Goal: Task Accomplishment & Management: Use online tool/utility

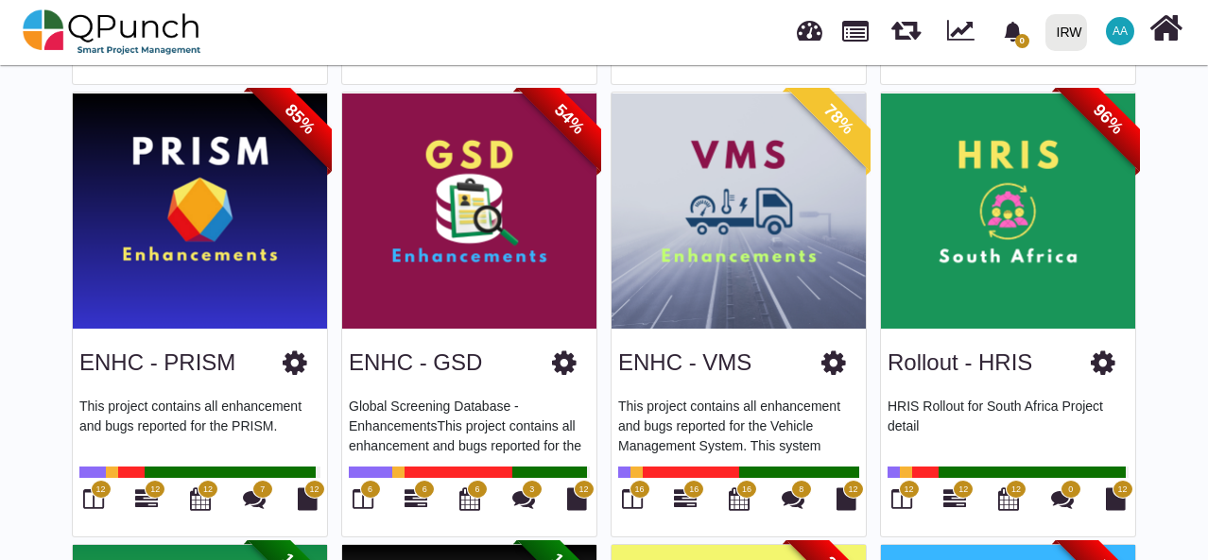
scroll to position [557, 0]
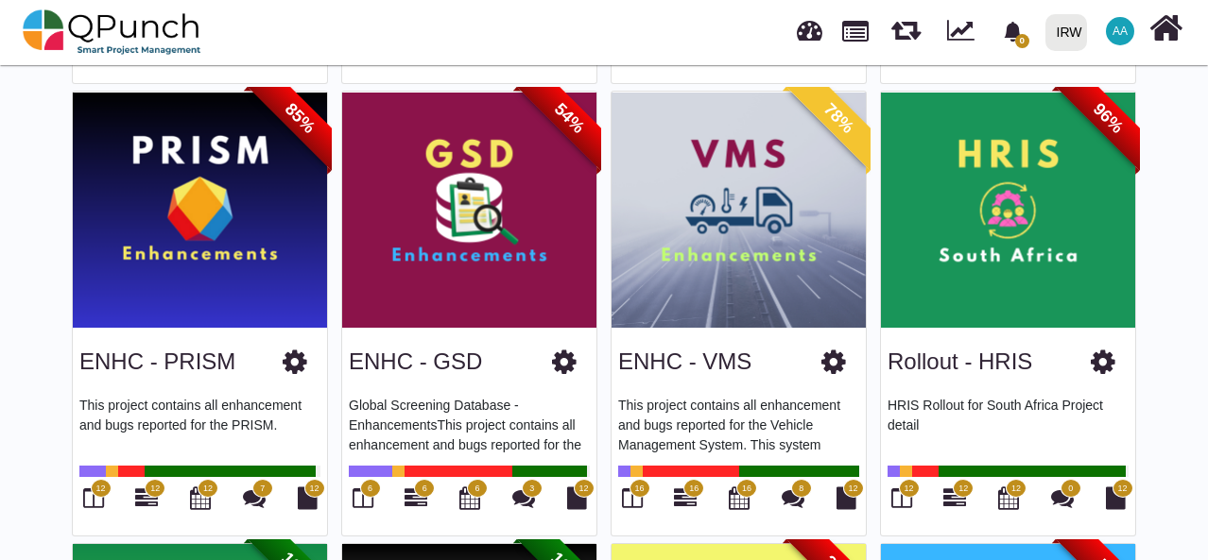
click at [704, 312] on img at bounding box center [738, 210] width 254 height 236
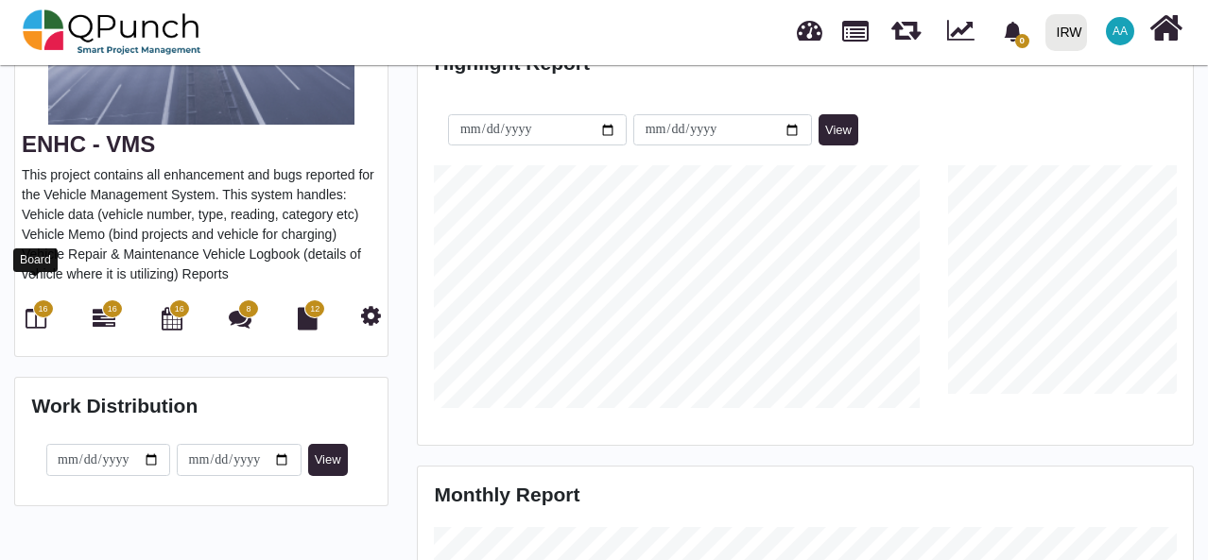
scroll to position [242, 257]
click at [32, 307] on icon at bounding box center [36, 318] width 21 height 23
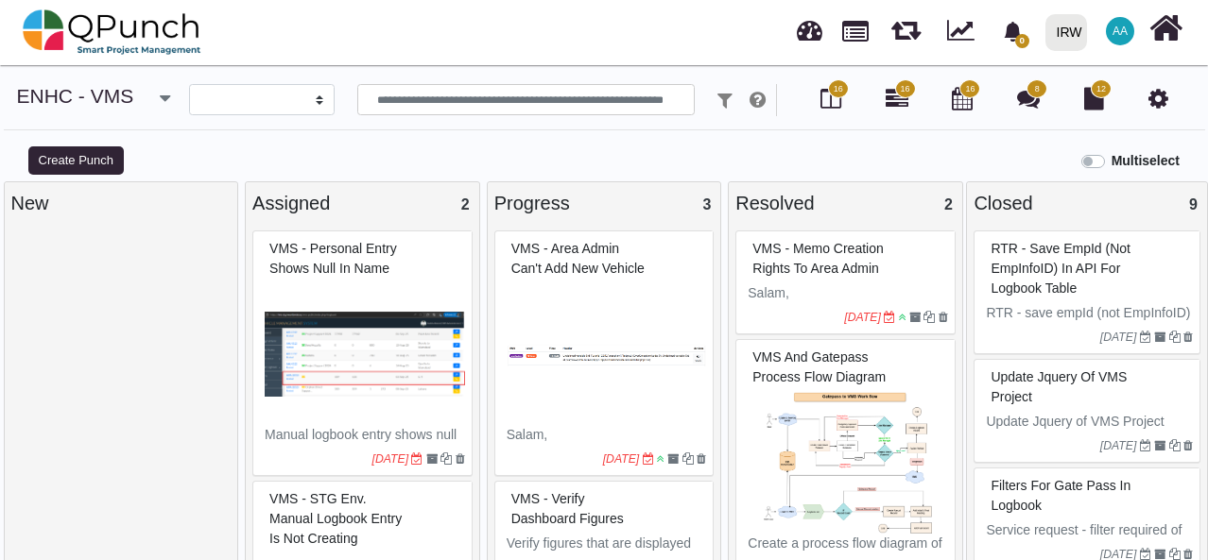
select select
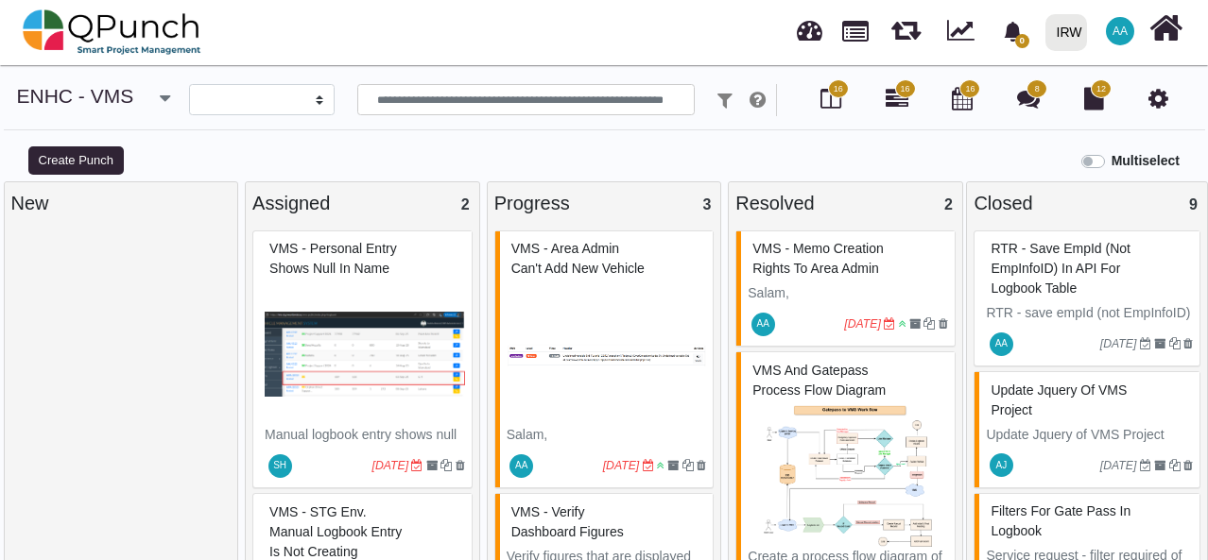
click at [613, 341] on img at bounding box center [606, 354] width 200 height 142
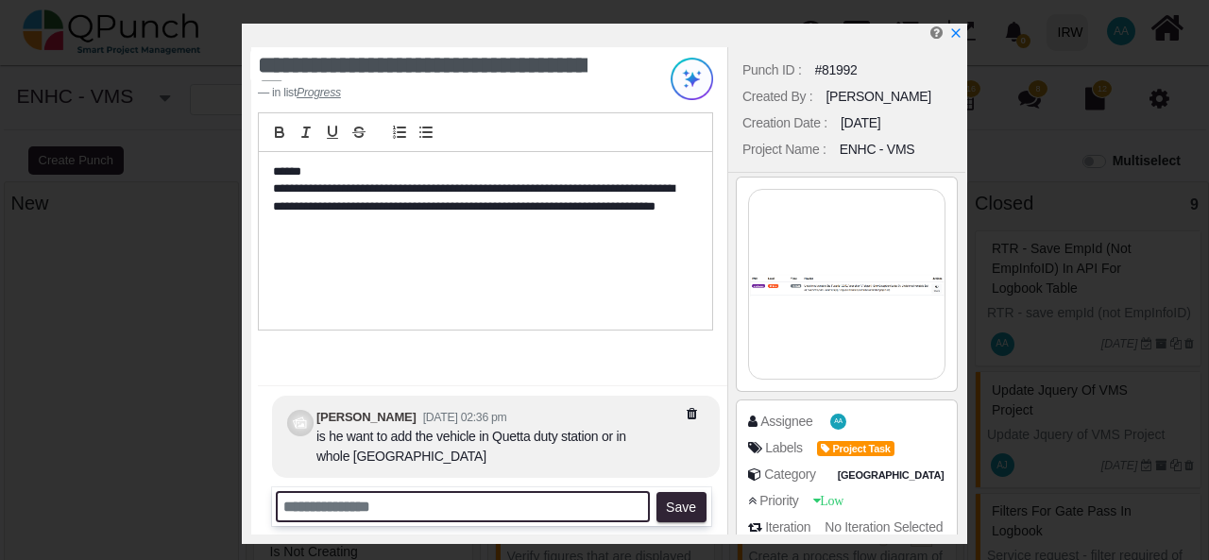
click at [355, 507] on input "text" at bounding box center [463, 506] width 374 height 31
click at [567, 507] on input "**********" at bounding box center [463, 506] width 374 height 31
click at [641, 510] on input "**********" at bounding box center [463, 506] width 374 height 31
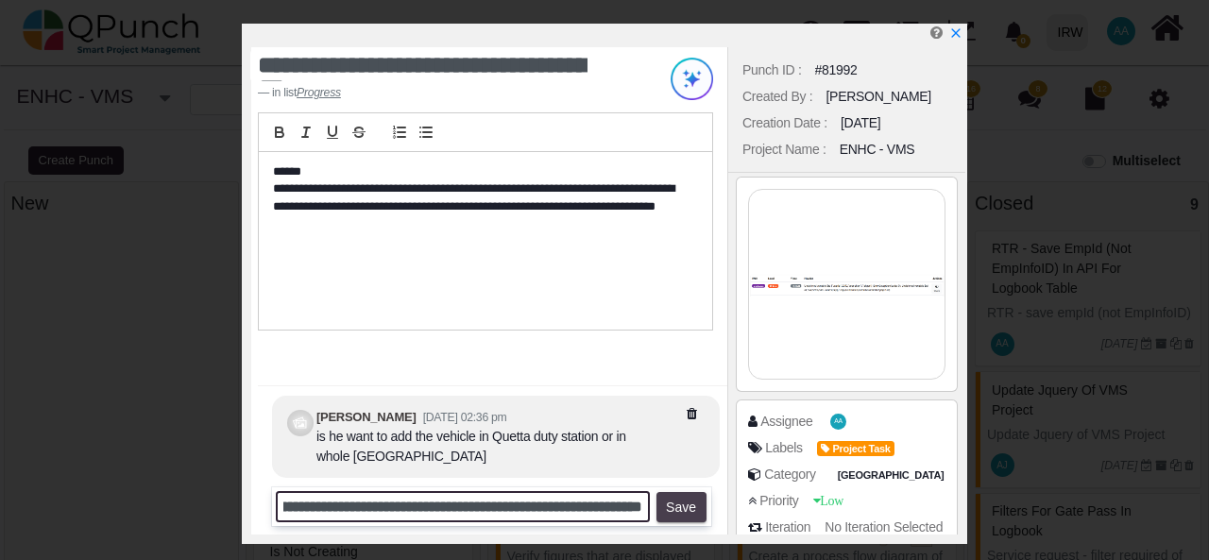
type input "**********"
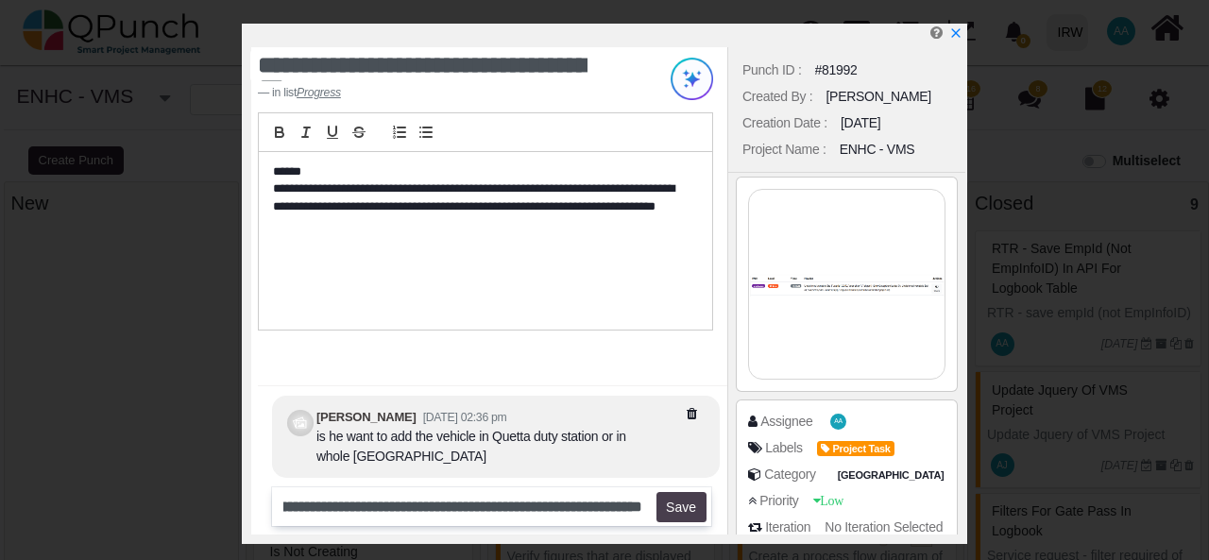
click at [680, 509] on button "Save" at bounding box center [682, 507] width 50 height 30
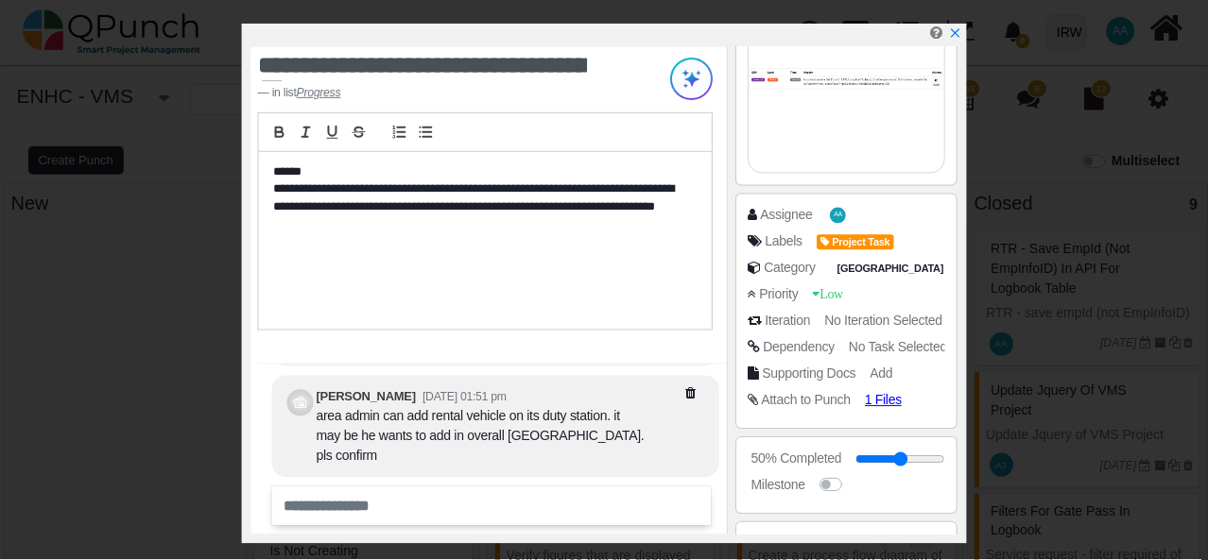
scroll to position [206, 0]
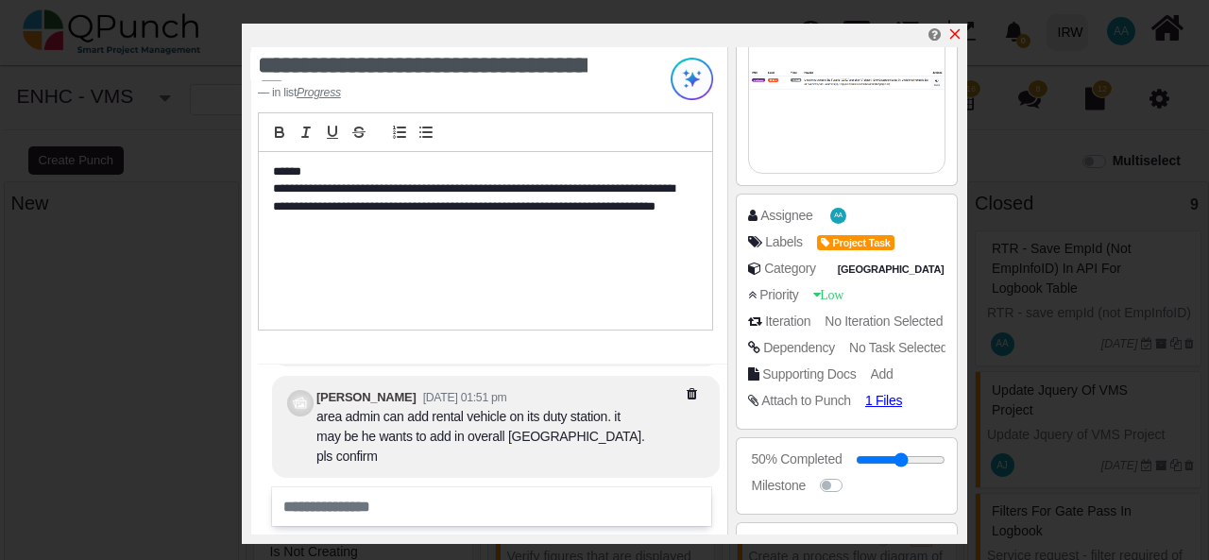
click at [956, 31] on icon "x" at bounding box center [955, 33] width 15 height 15
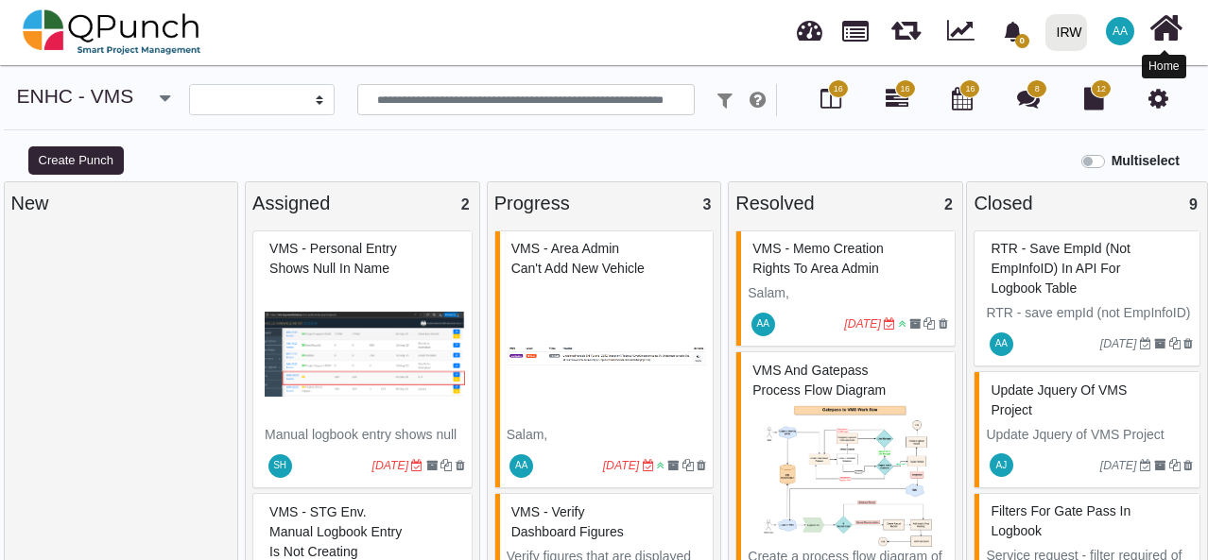
click at [1167, 34] on icon at bounding box center [1165, 28] width 33 height 36
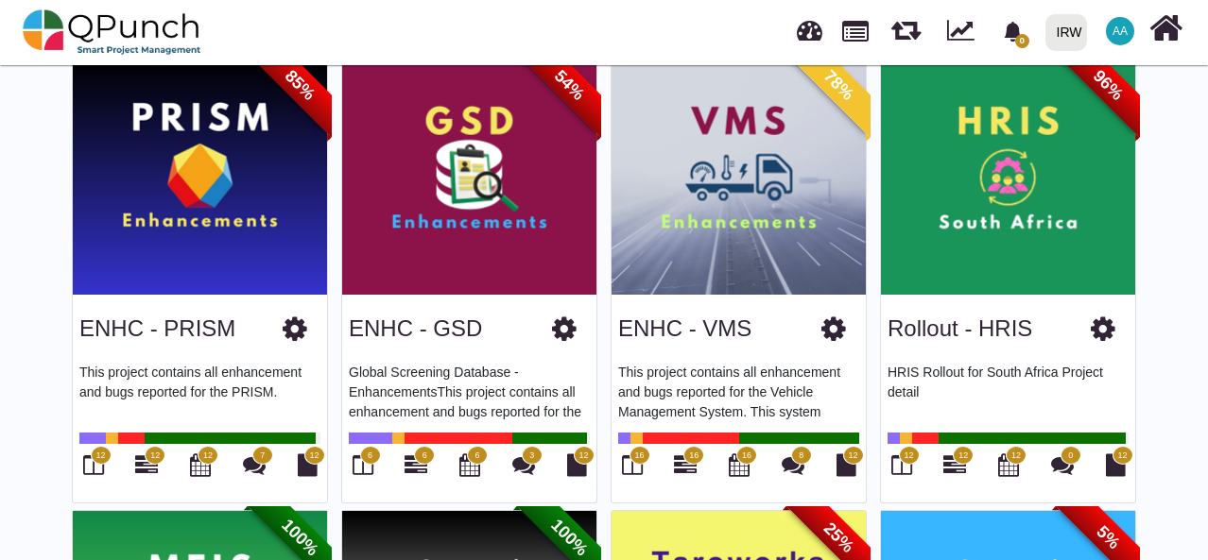
scroll to position [442, 0]
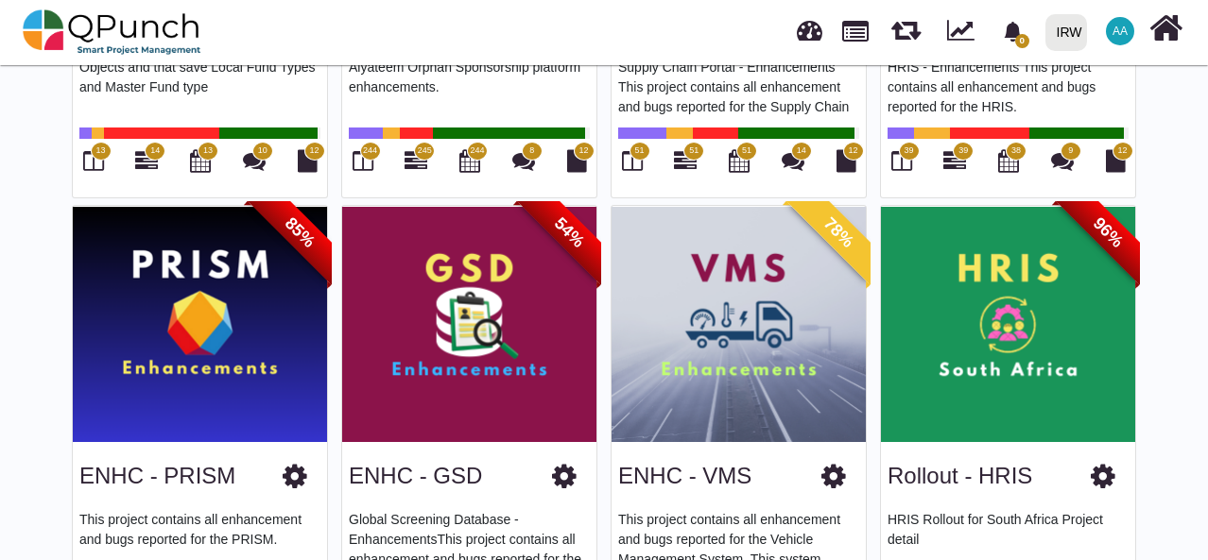
click at [361, 360] on img at bounding box center [469, 324] width 254 height 236
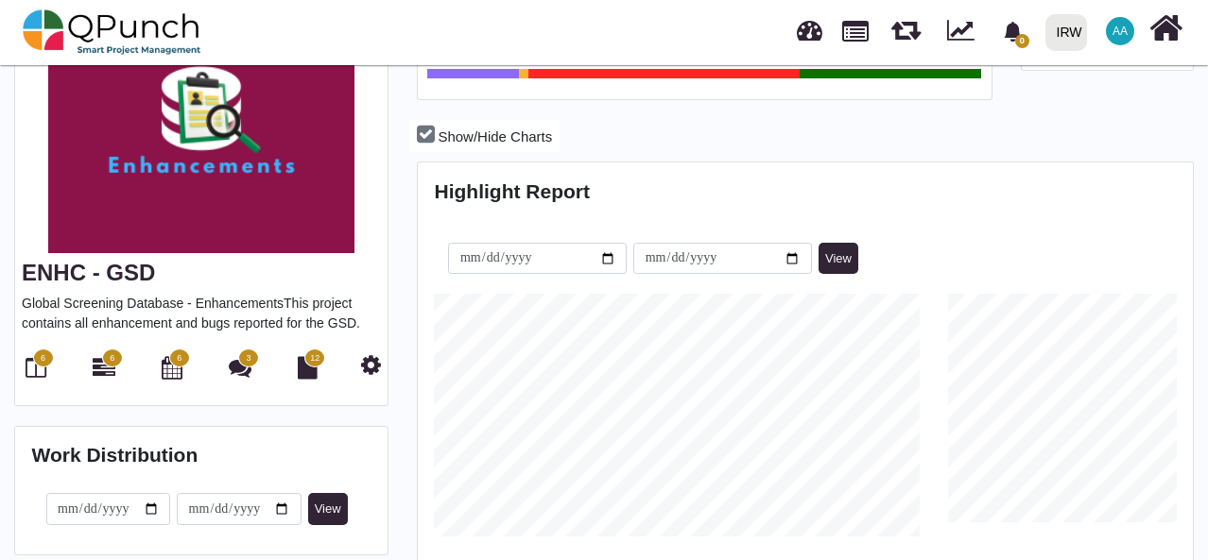
scroll to position [203, 0]
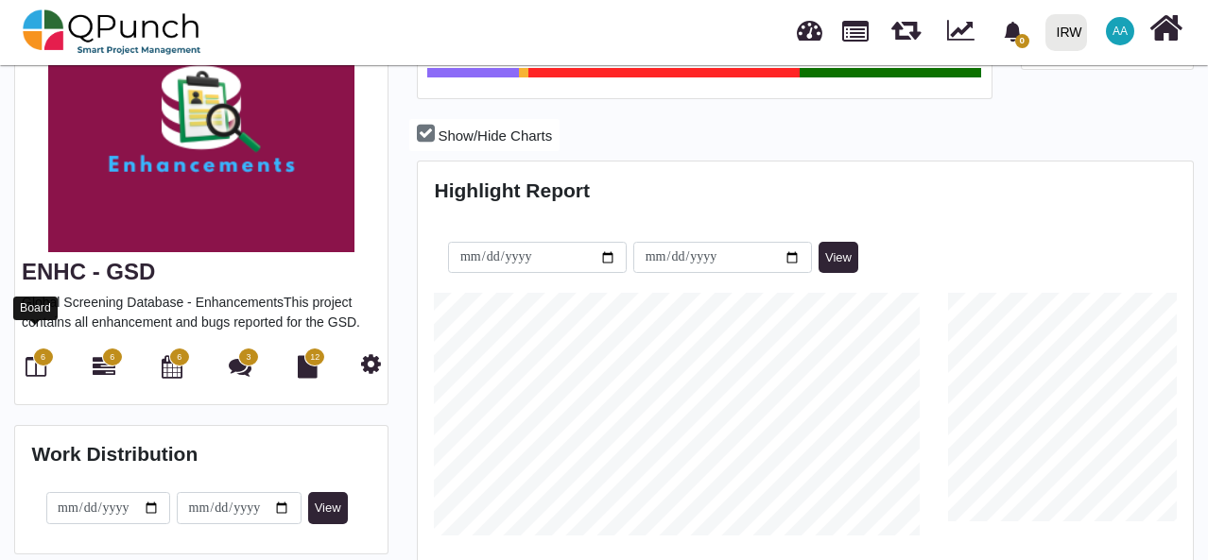
click at [28, 355] on icon at bounding box center [36, 366] width 21 height 23
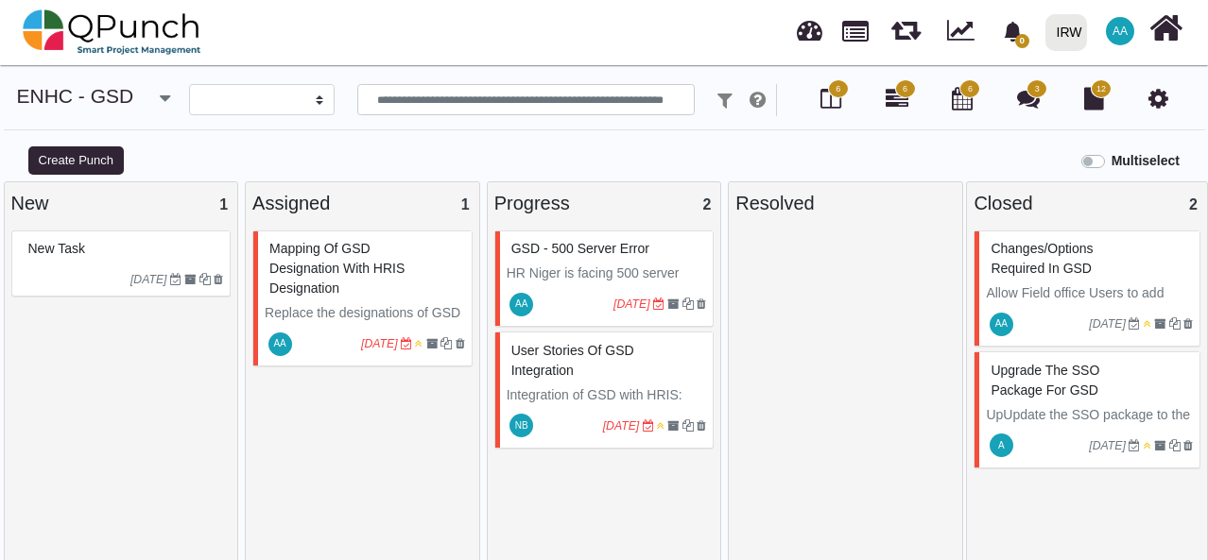
select select
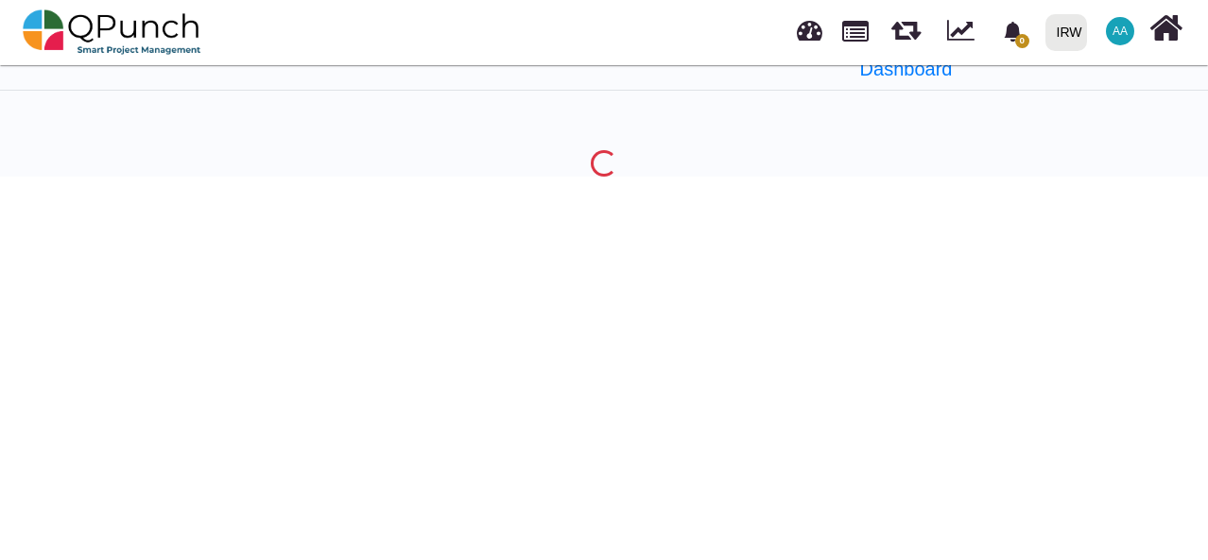
click at [1175, 37] on icon at bounding box center [1165, 28] width 33 height 36
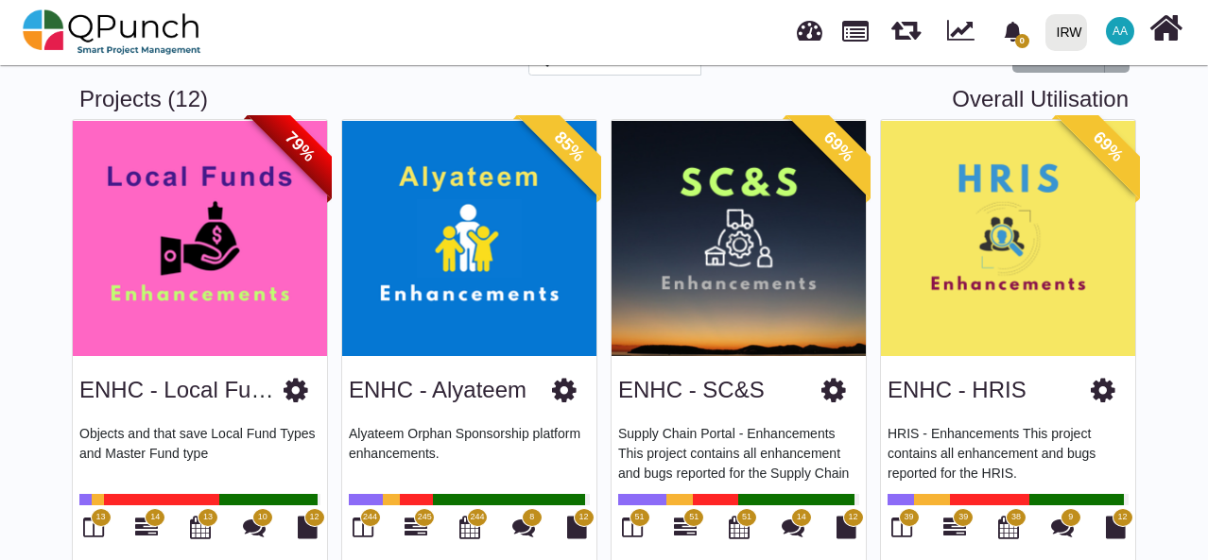
scroll to position [63, 0]
